Goal: Task Accomplishment & Management: Manage account settings

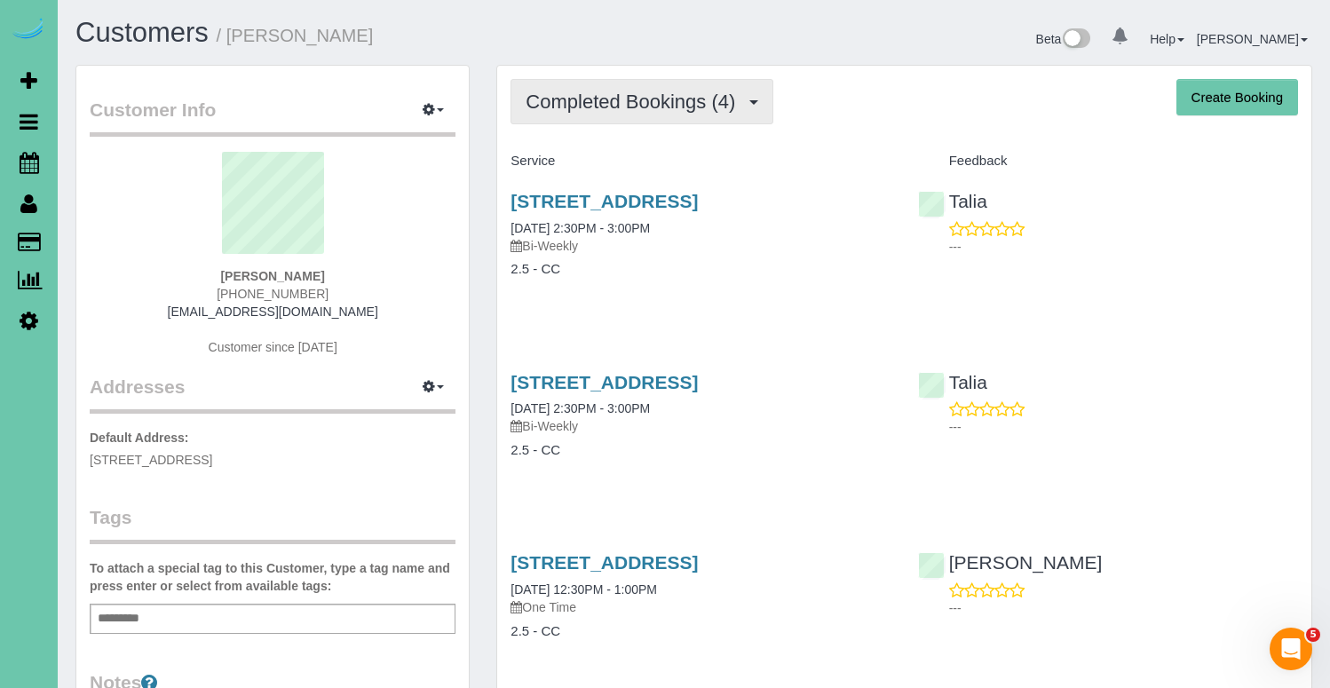
click at [601, 97] on span "Completed Bookings (4)" at bounding box center [635, 102] width 218 height 22
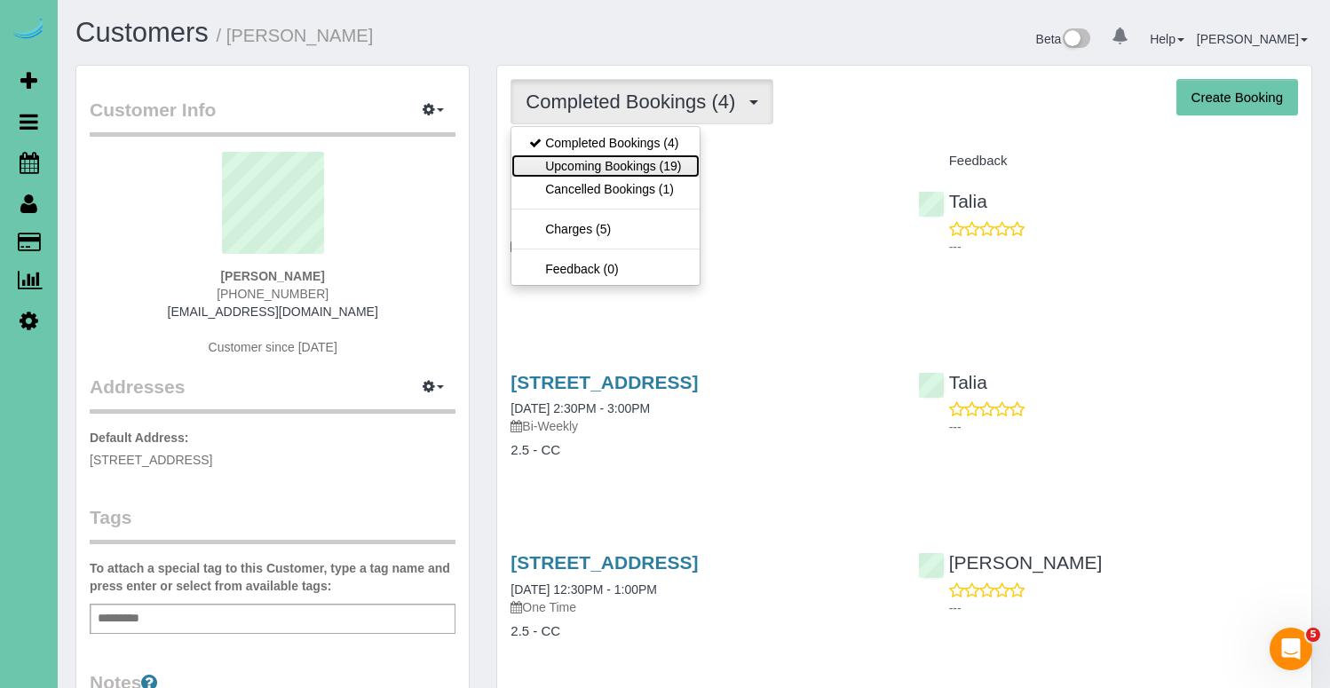
click at [572, 159] on link "Upcoming Bookings (19)" at bounding box center [604, 165] width 187 height 23
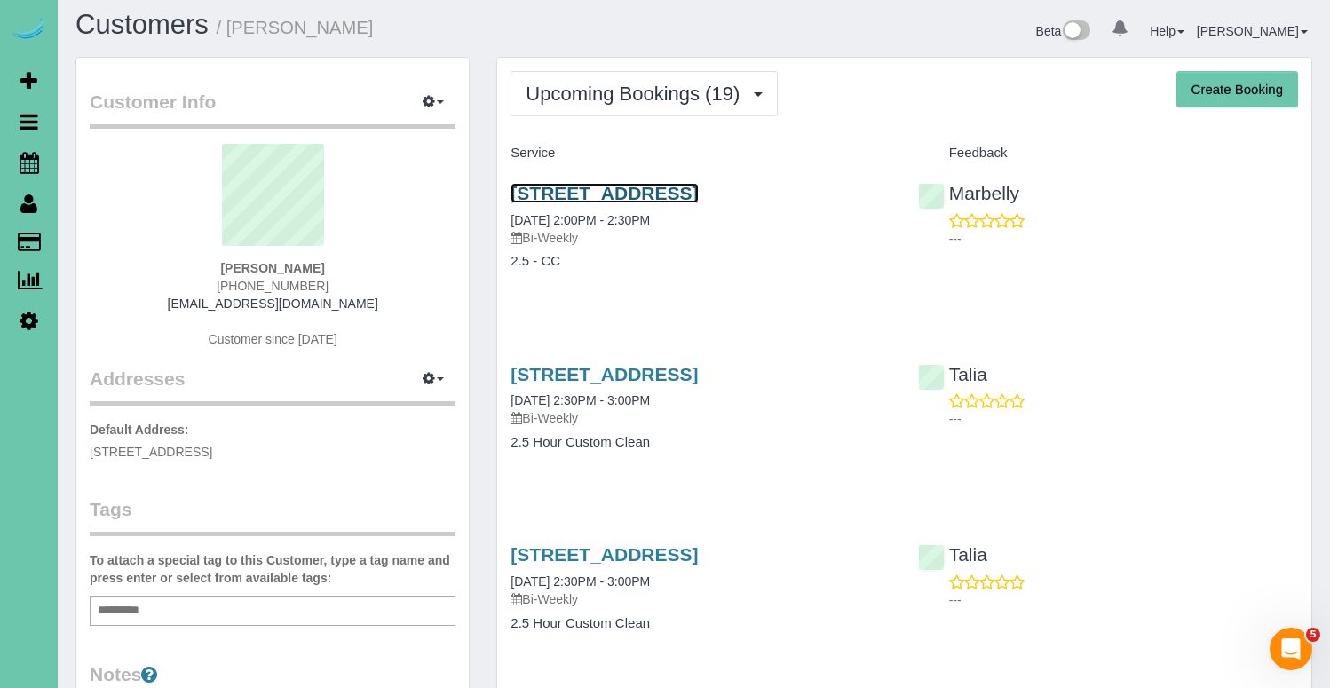
scroll to position [6, 0]
click at [629, 186] on link "[STREET_ADDRESS]" at bounding box center [603, 195] width 187 height 20
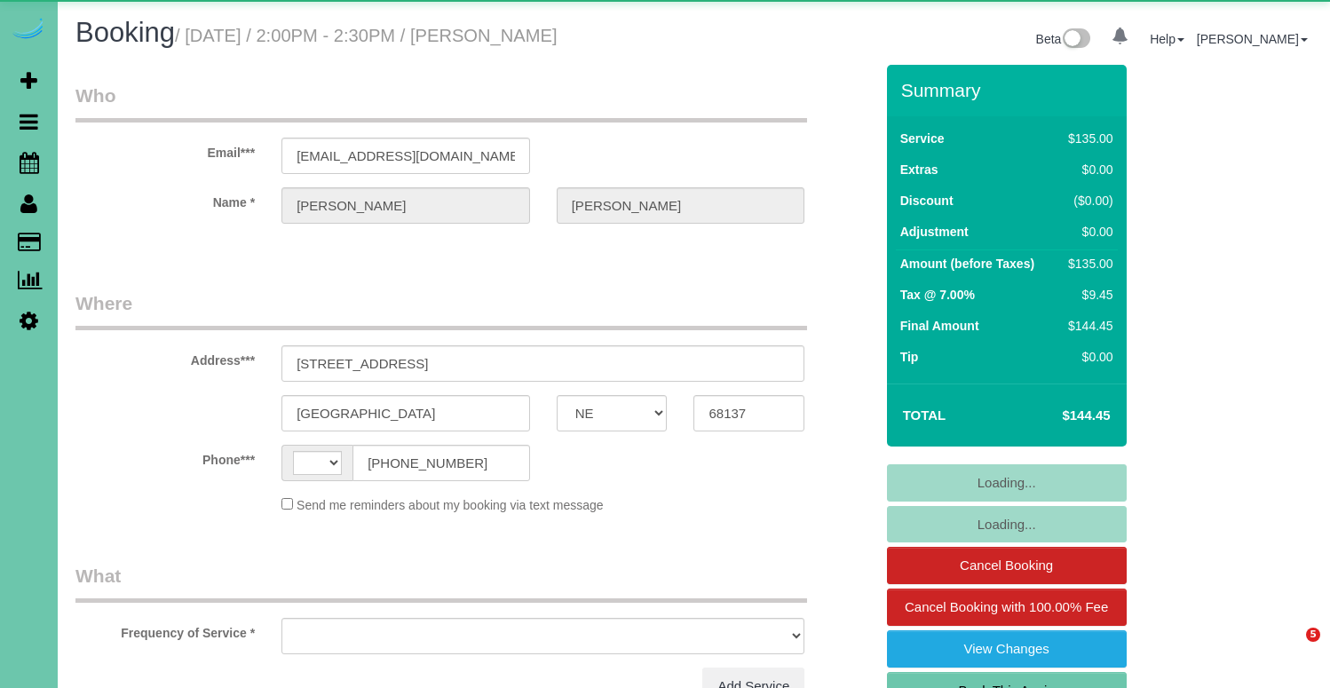
select select "NE"
select select "string:[GEOGRAPHIC_DATA]"
select select "object:621"
select select "string:fspay-4c5901aa-c8dd-43f5-b9fe-9e839de7aa40"
select select "object:640"
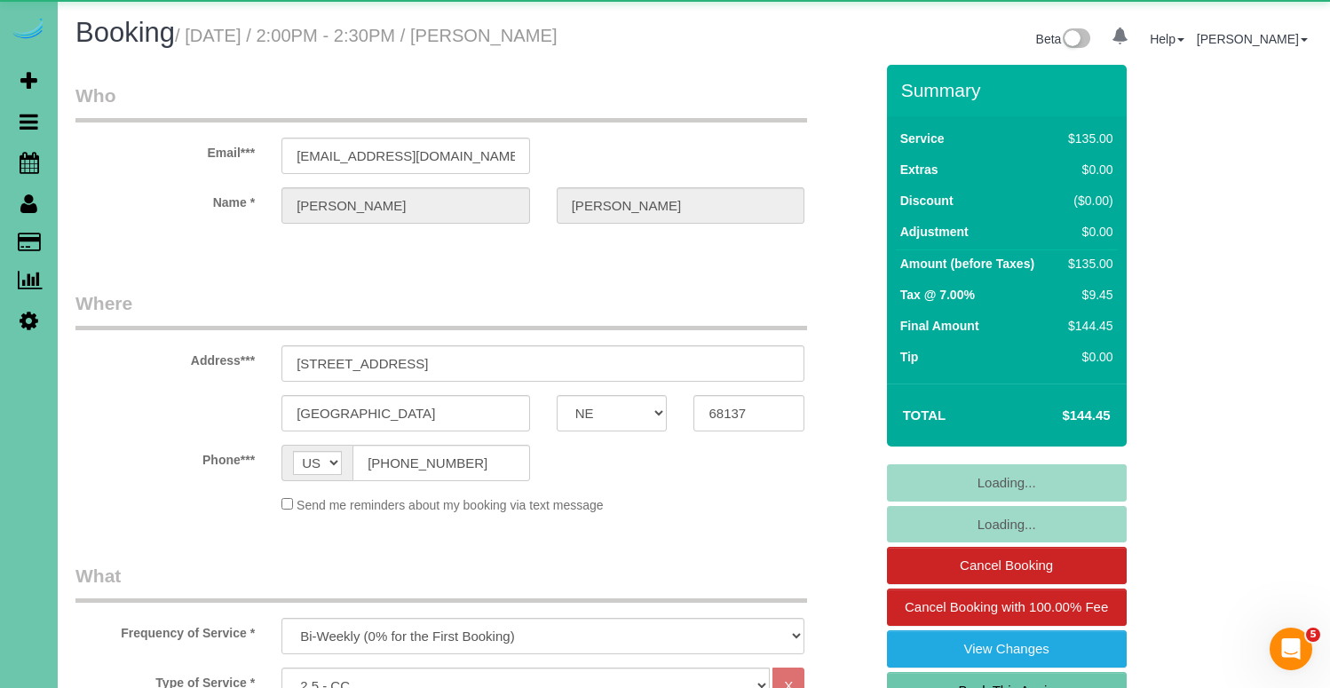
select select "number:35"
select select "number:41"
